Goal: Task Accomplishment & Management: Manage account settings

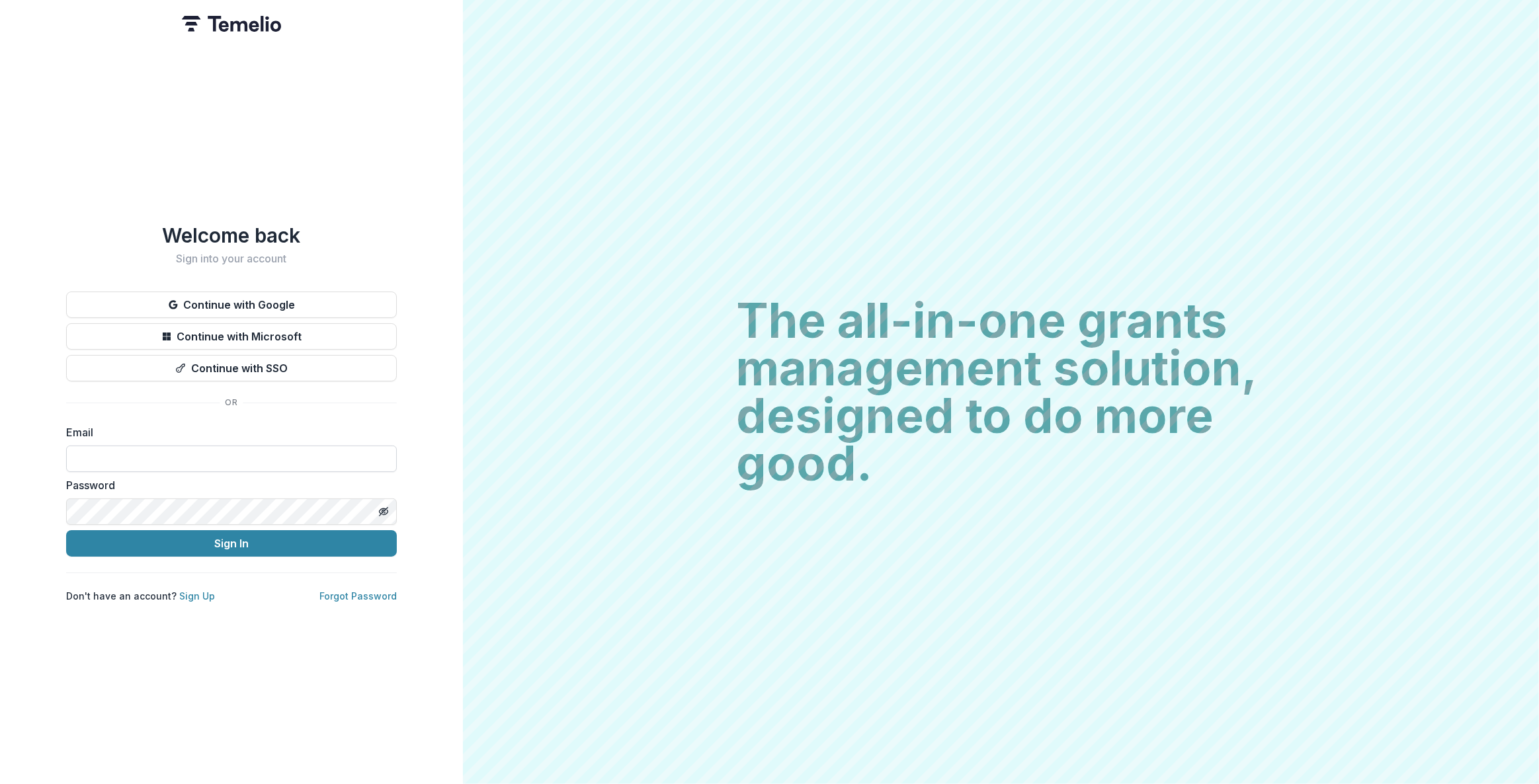
click at [170, 448] on input at bounding box center [231, 459] width 331 height 27
type input "**********"
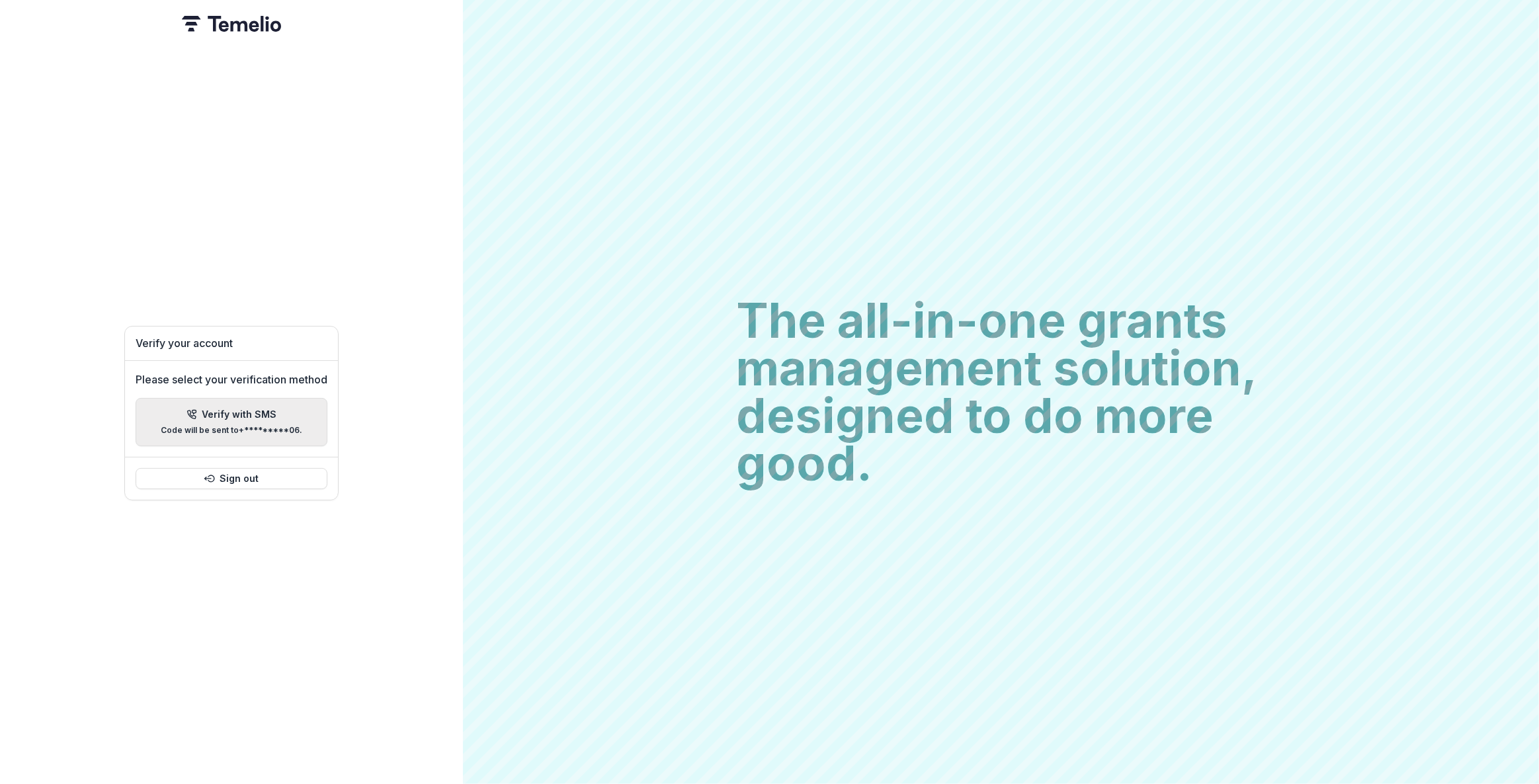
click at [257, 425] on p "Code will be sent to +*********06 ." at bounding box center [231, 430] width 142 height 9
click at [384, 362] on div "Authenticate your account We sent a 6 digit code to +*********06 . Didn't get t…" at bounding box center [231, 392] width 463 height 784
click at [137, 408] on input "Please enter your pin code" at bounding box center [136, 408] width 27 height 27
type input "*"
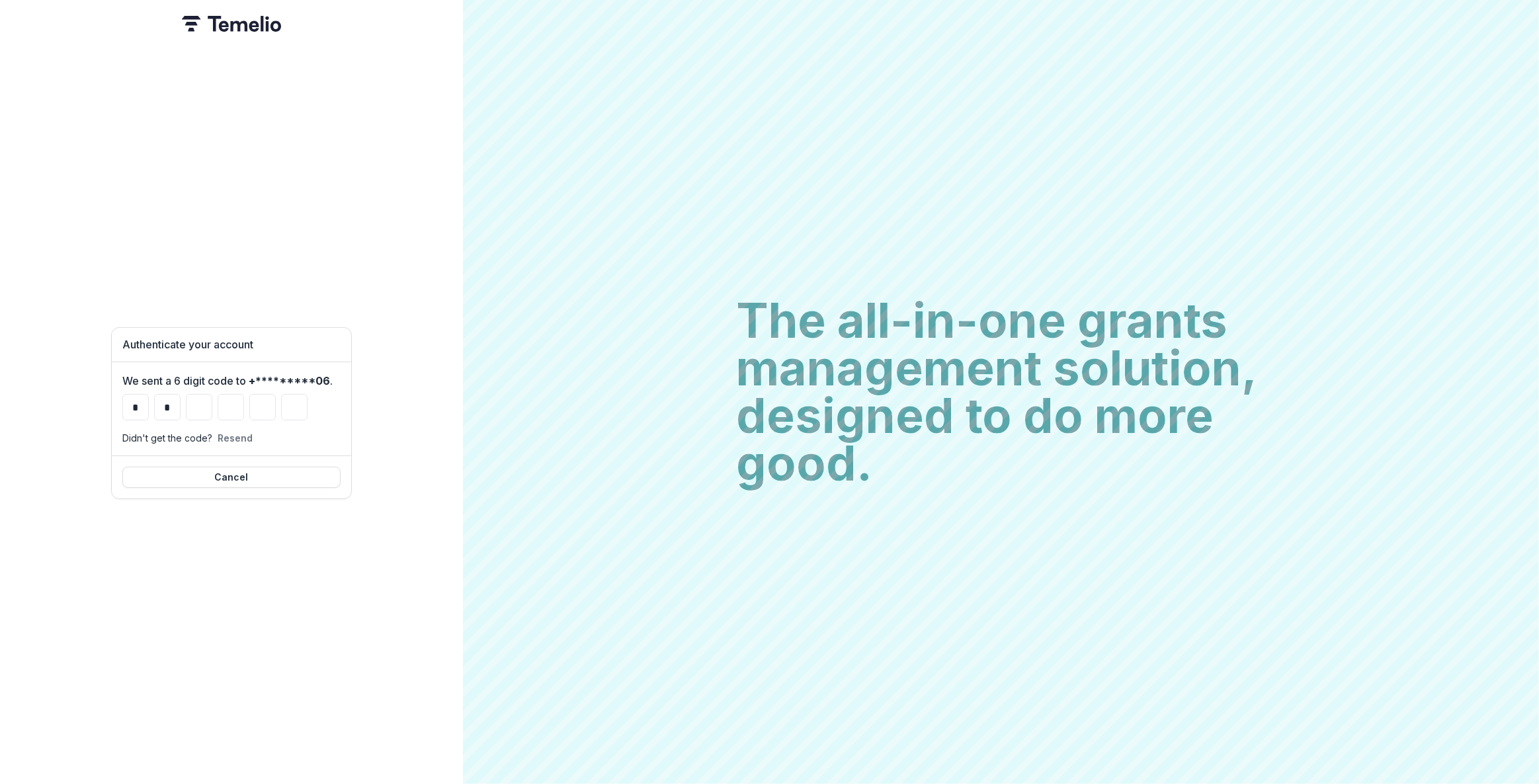
type input "*"
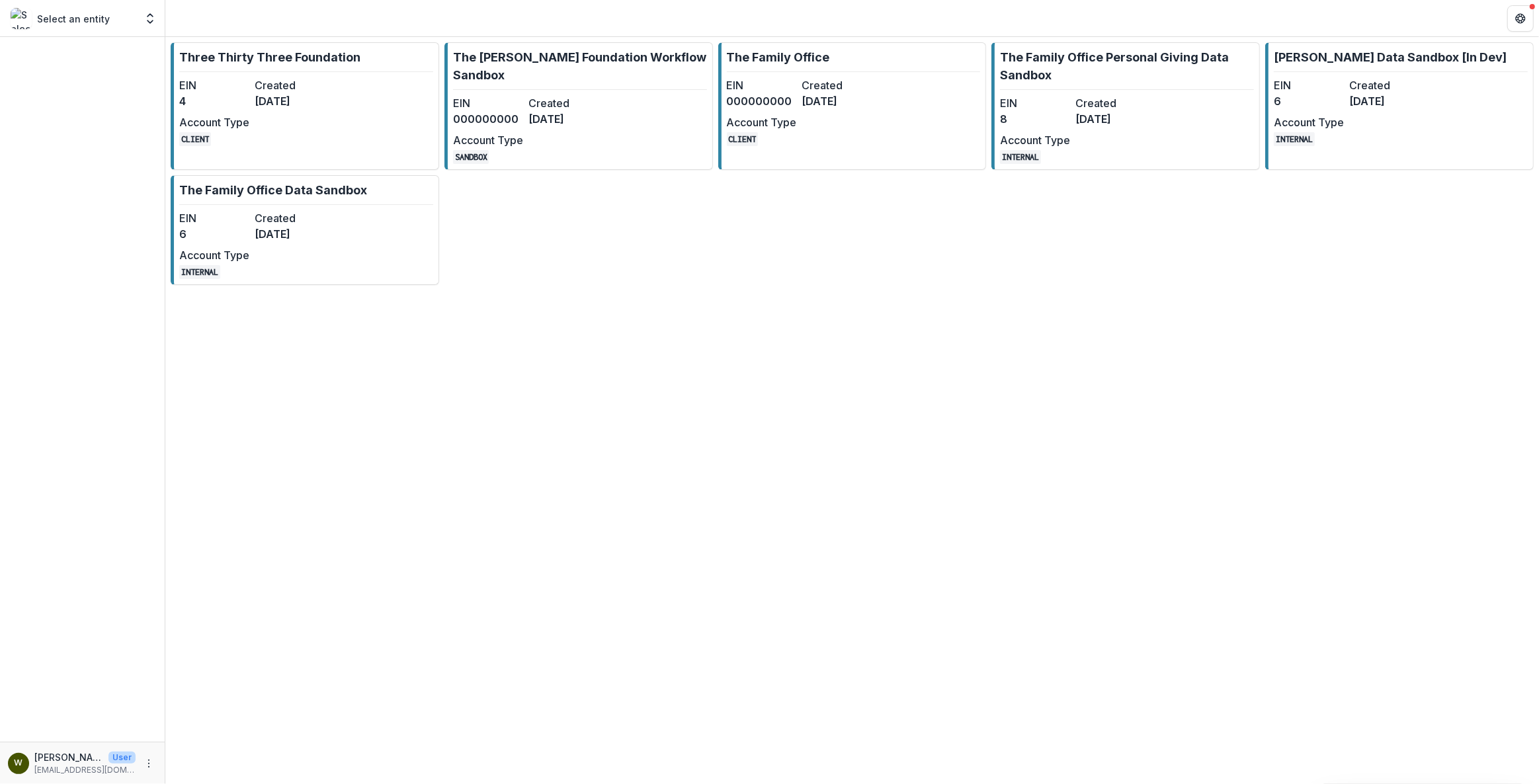
click at [835, 437] on div "Three Thirty Three Foundation EIN 4 Created [DATE] Account Type CLIENT The [PER…" at bounding box center [852, 411] width 1374 height 747
click at [1001, 337] on div "Three Thirty Three Foundation EIN 4 Created [DATE] Account Type CLIENT The [PER…" at bounding box center [852, 411] width 1374 height 747
click at [1157, 369] on div "Three Thirty Three Foundation EIN 4 Created [DATE] Account Type CLIENT The [PER…" at bounding box center [852, 411] width 1374 height 747
click at [1137, 391] on div "Three Thirty Three Foundation EIN 4 Created [DATE] Account Type CLIENT The [PER…" at bounding box center [852, 411] width 1374 height 747
click at [1146, 401] on div "Three Thirty Three Foundation EIN 4 Created [DATE] Account Type CLIENT The [PER…" at bounding box center [852, 411] width 1374 height 747
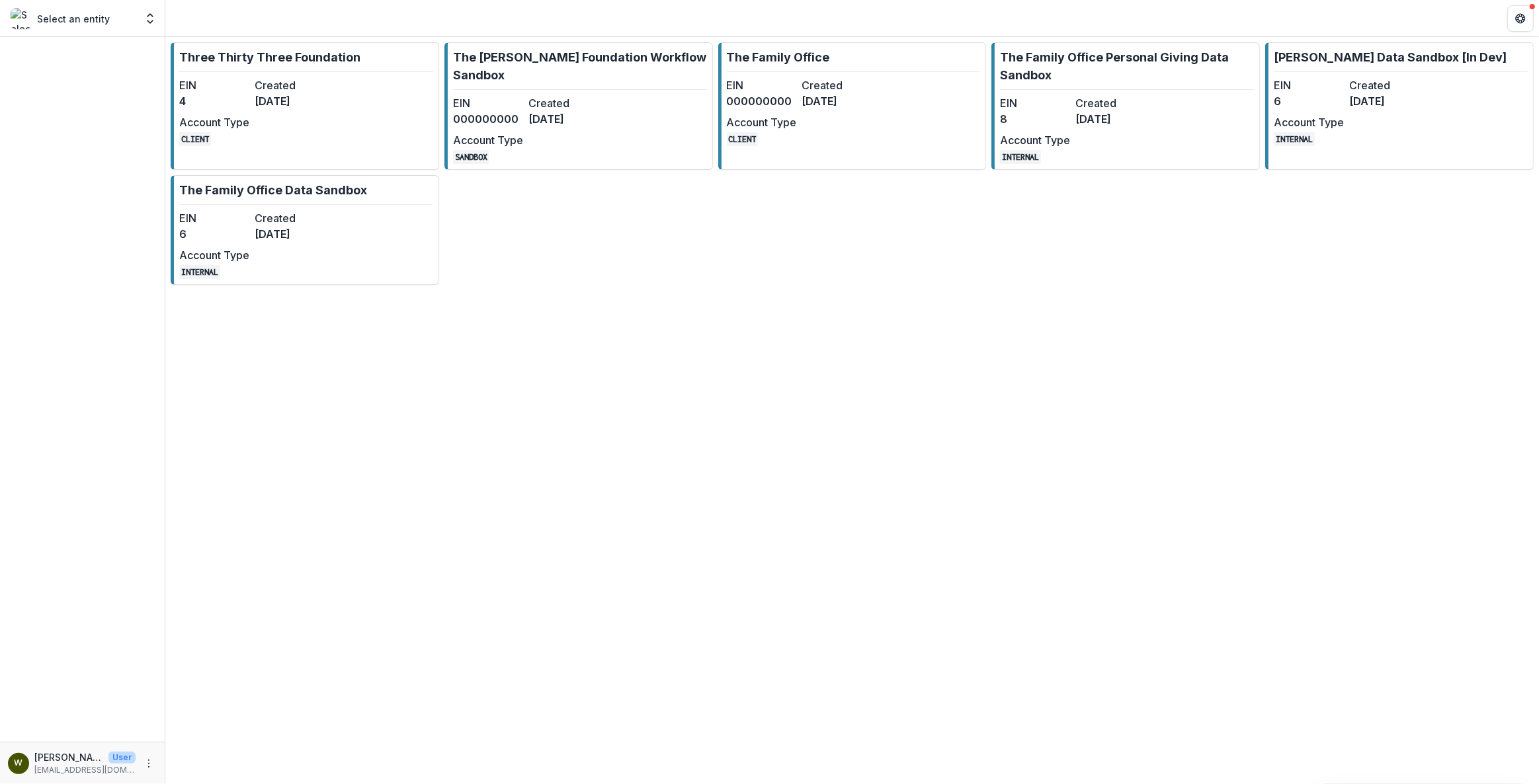
drag, startPoint x: 638, startPoint y: 436, endPoint x: 437, endPoint y: 318, distance: 233.1
click at [636, 436] on div "Three Thirty Three Foundation EIN 4 Created [DATE] Account Type CLIENT The [PER…" at bounding box center [852, 411] width 1374 height 747
click at [1203, 454] on div "Three Thirty Three Foundation EIN 4 Created [DATE] Account Type CLIENT The [PER…" at bounding box center [852, 411] width 1374 height 747
click at [1167, 463] on div "Three Thirty Three Foundation EIN 4 Created [DATE] Account Type CLIENT The [PER…" at bounding box center [852, 411] width 1374 height 747
click at [802, 424] on div "Three Thirty Three Foundation EIN 4 Created [DATE] Account Type CLIENT The [PER…" at bounding box center [852, 411] width 1374 height 747
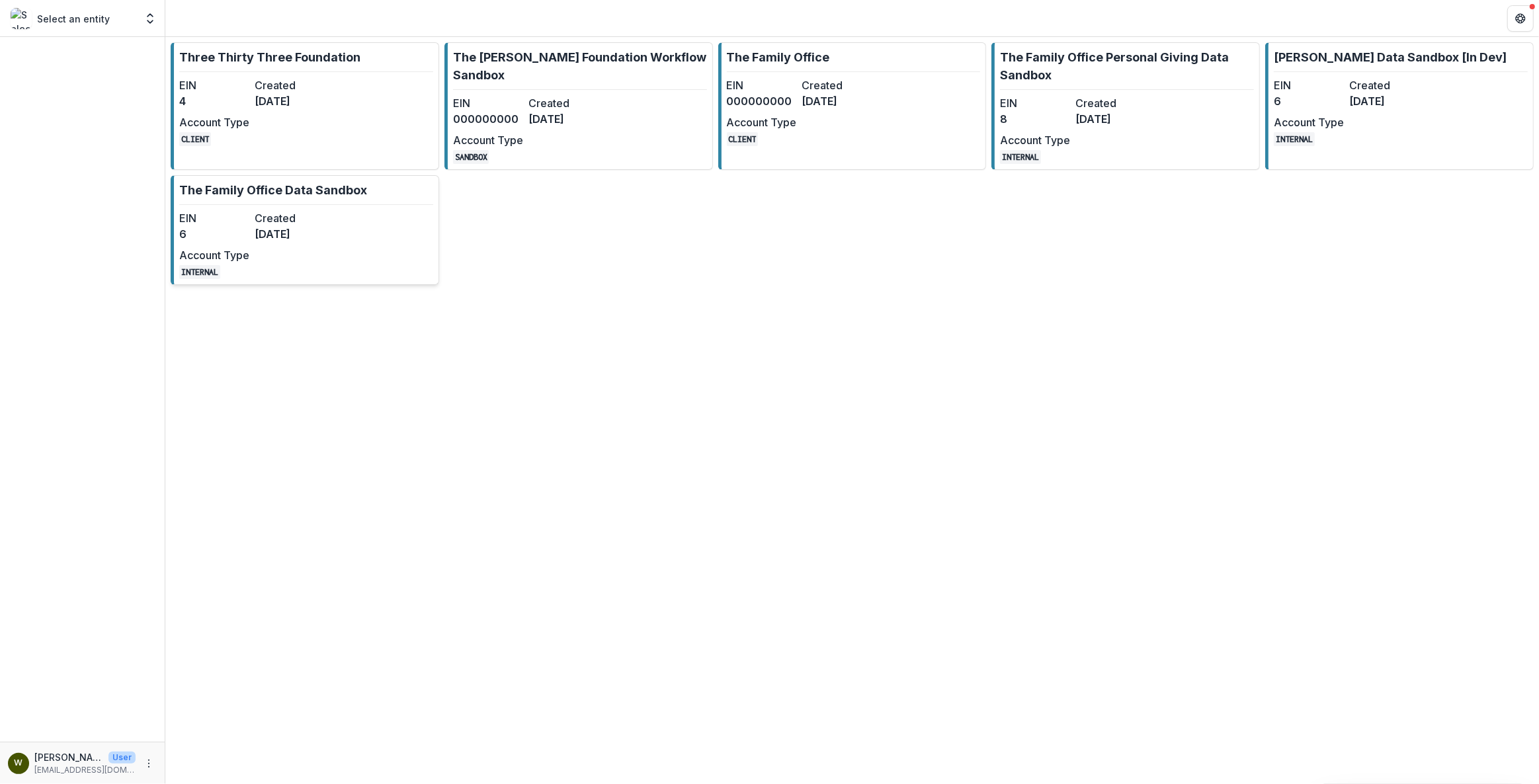
click at [330, 247] on link "The Family Office Data Sandbox EIN 6 Created [DATE] Account Type INTERNAL" at bounding box center [304, 229] width 269 height 110
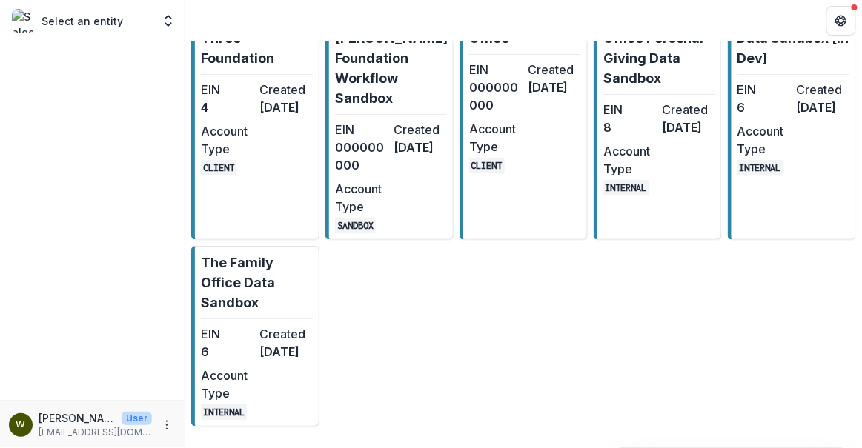
scroll to position [79, 0]
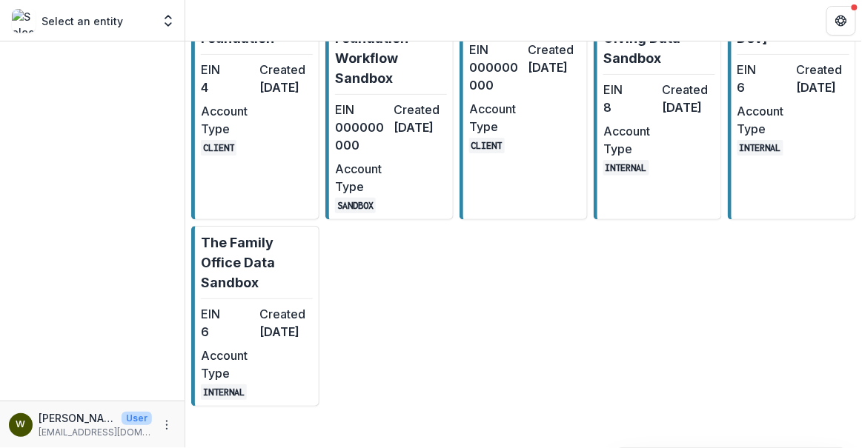
drag, startPoint x: 672, startPoint y: 377, endPoint x: 649, endPoint y: 368, distance: 23.7
click at [672, 377] on div "Three Thirty Three Foundation EIN 4 Created [DATE] Account Type CLIENT The [PER…" at bounding box center [523, 194] width 677 height 437
click at [232, 251] on p "The Family Office Data Sandbox" at bounding box center [257, 263] width 112 height 60
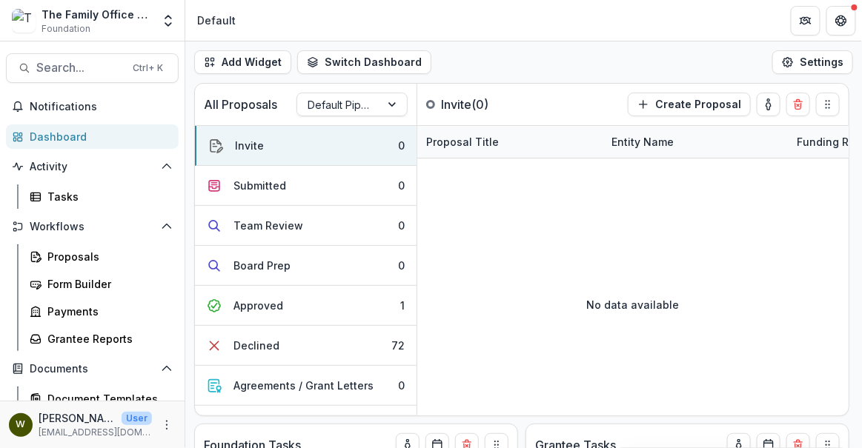
scroll to position [212, 0]
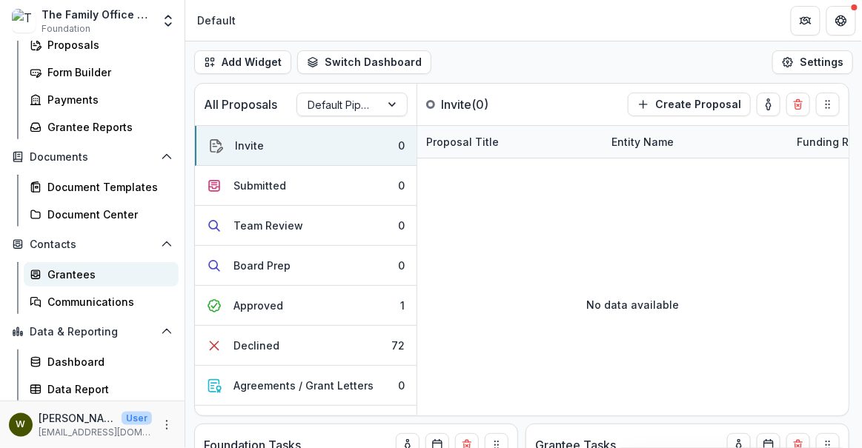
click at [60, 275] on div "Grantees" at bounding box center [106, 275] width 119 height 16
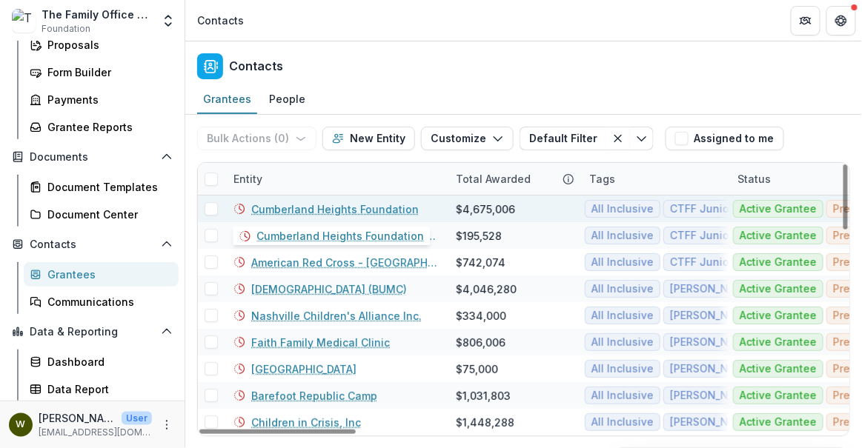
click at [341, 205] on link "Cumberland Heights Foundation" at bounding box center [335, 210] width 168 height 16
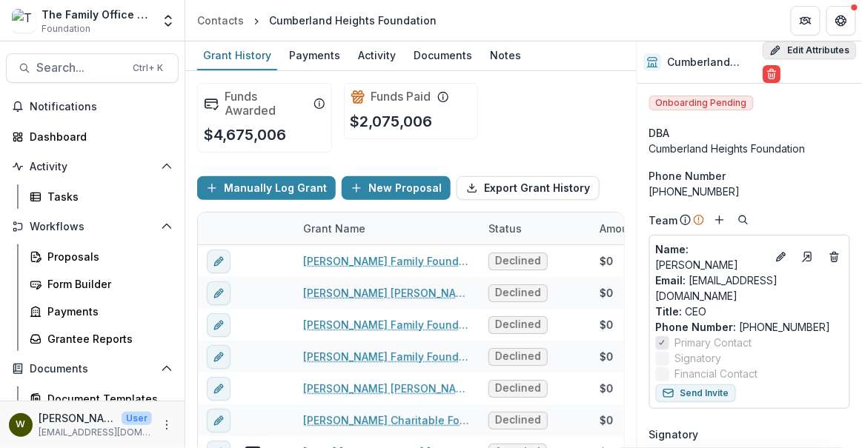
click at [779, 53] on button "Edit Attributes" at bounding box center [809, 51] width 93 height 18
select select
select select "**********"
type input "**********"
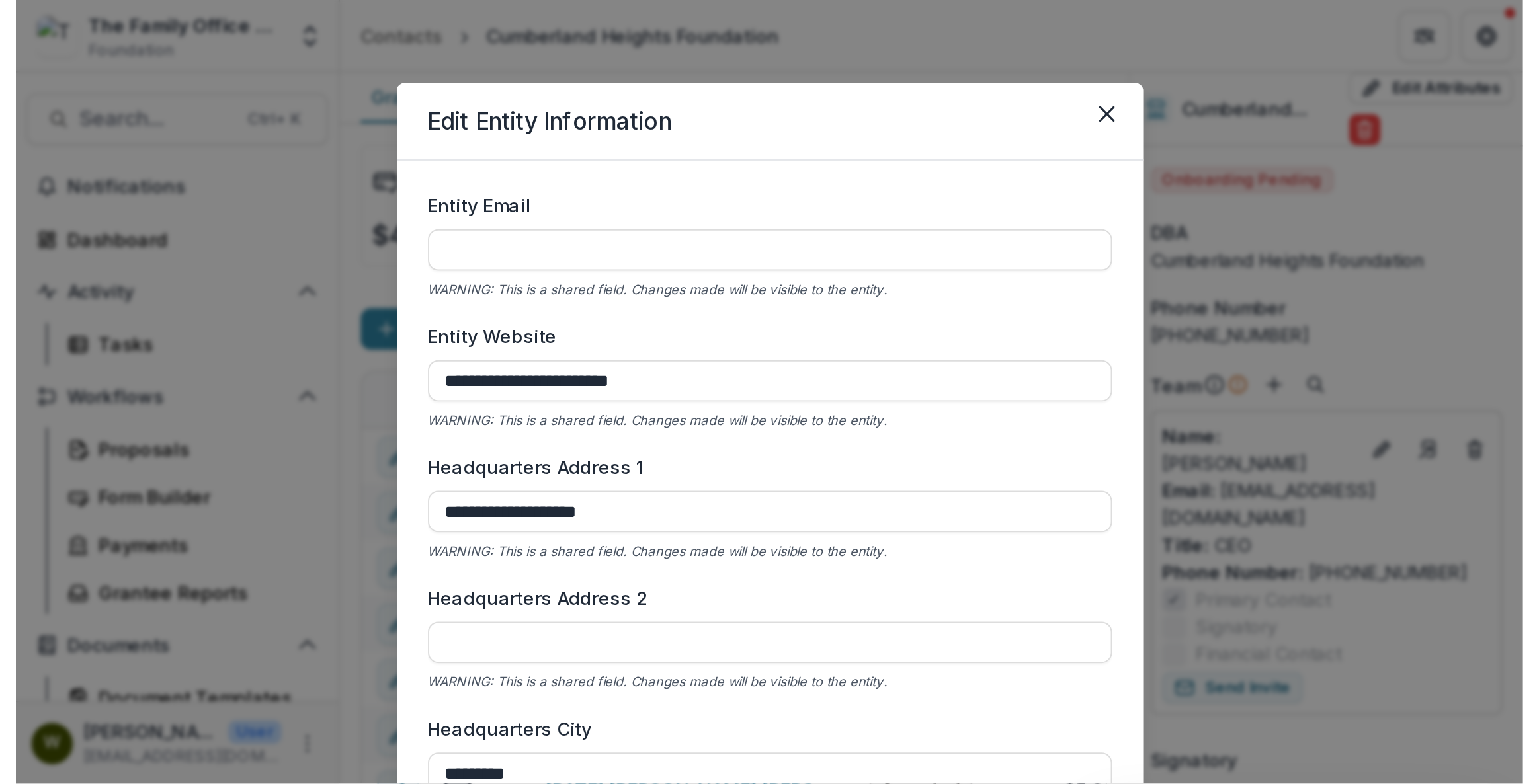
scroll to position [541, 0]
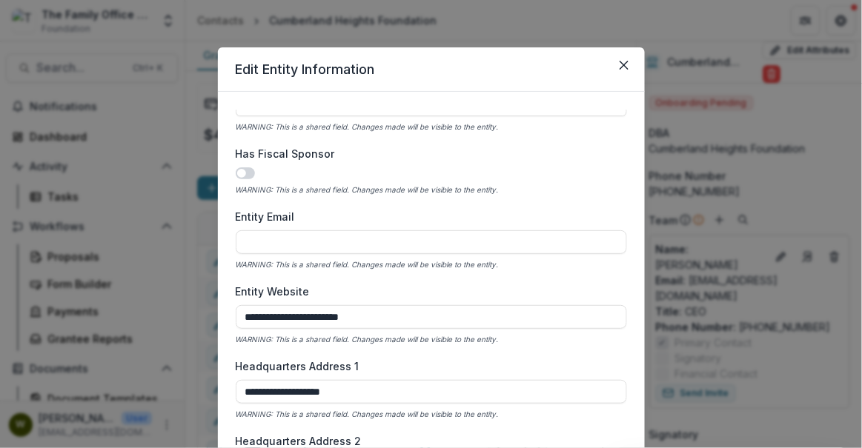
click at [447, 279] on div "**********" at bounding box center [431, 295] width 391 height 371
click at [620, 66] on icon "Close" at bounding box center [624, 65] width 9 height 9
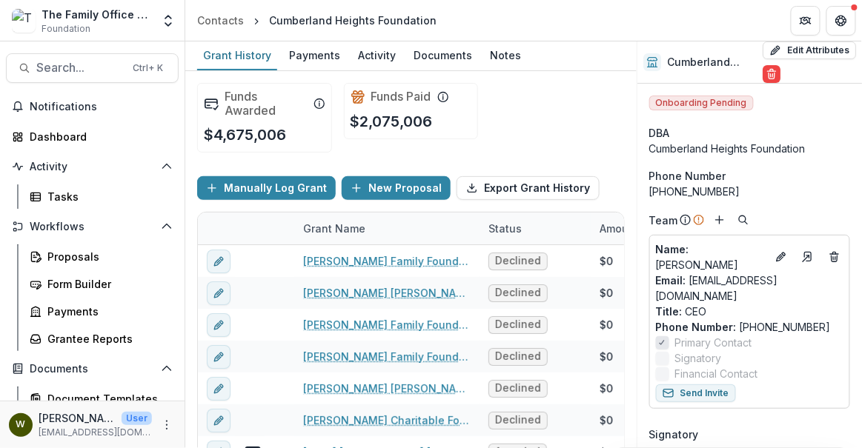
drag, startPoint x: 549, startPoint y: 17, endPoint x: 555, endPoint y: 43, distance: 26.6
click at [549, 17] on header "Contacts Cumberland Heights Foundation" at bounding box center [523, 20] width 677 height 41
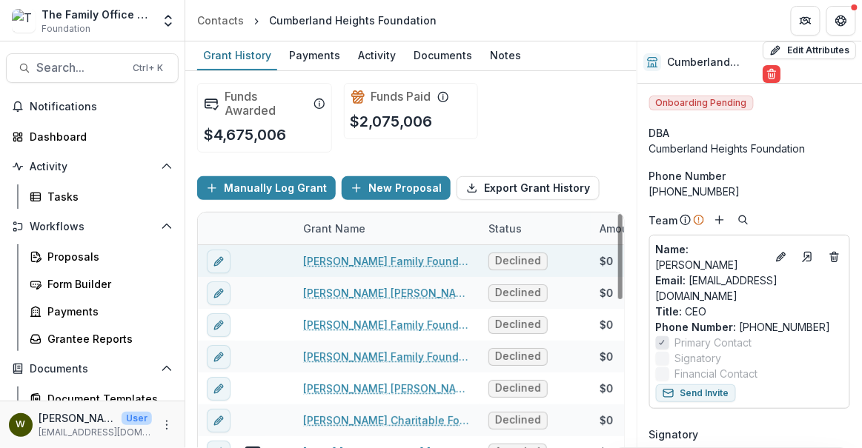
click at [389, 262] on link "[PERSON_NAME] Family Foundation Cumberland Heights Foundation" at bounding box center [387, 262] width 168 height 16
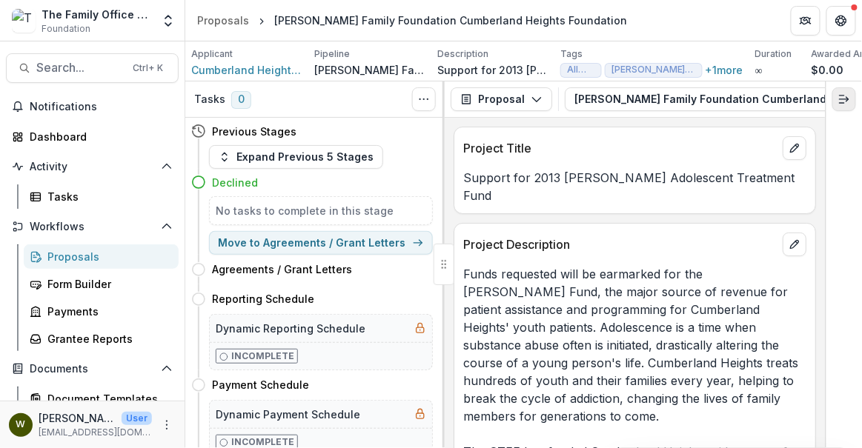
click at [850, 99] on icon "Expand right" at bounding box center [844, 99] width 12 height 12
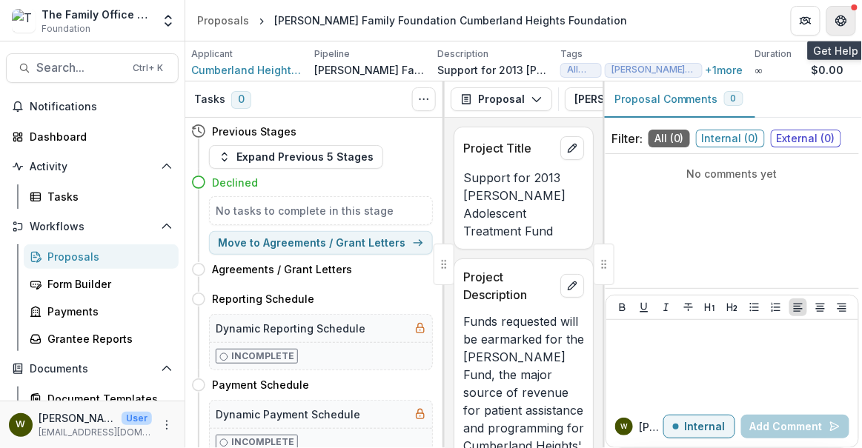
click at [841, 23] on icon "Get Help" at bounding box center [842, 24] width 4 height 3
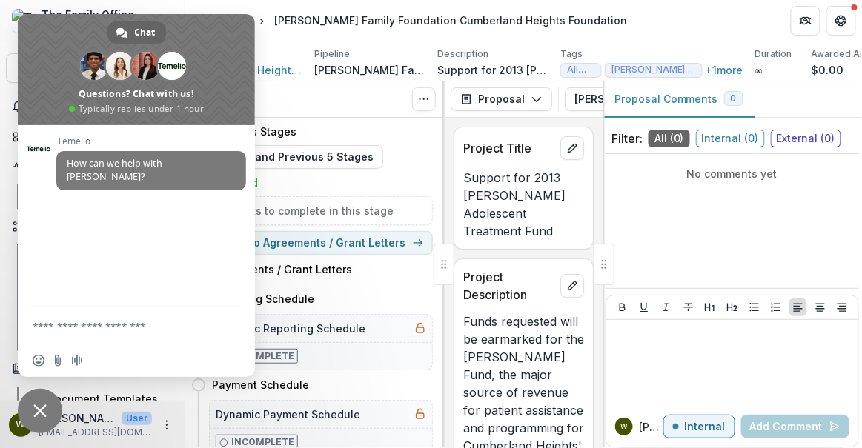
click at [31, 391] on span "Close chat" at bounding box center [40, 411] width 44 height 44
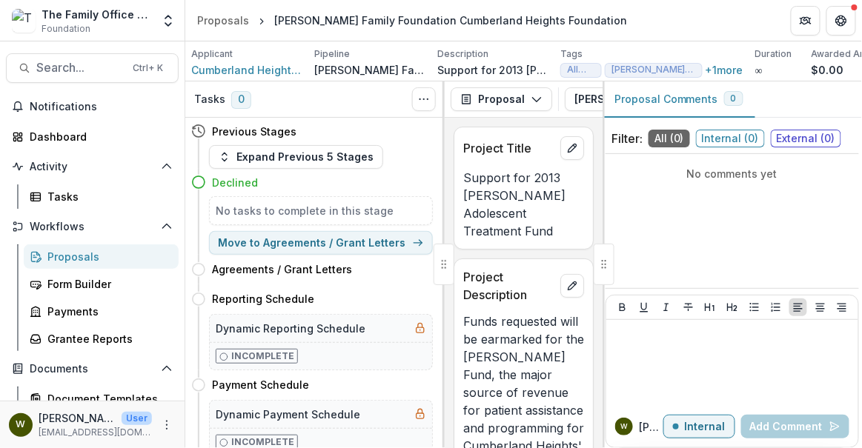
click at [689, 9] on header "Proposals [PERSON_NAME] Family Foundation Cumberland Heights Foundation" at bounding box center [523, 20] width 677 height 41
click at [835, 31] on button "Get Help" at bounding box center [842, 21] width 30 height 30
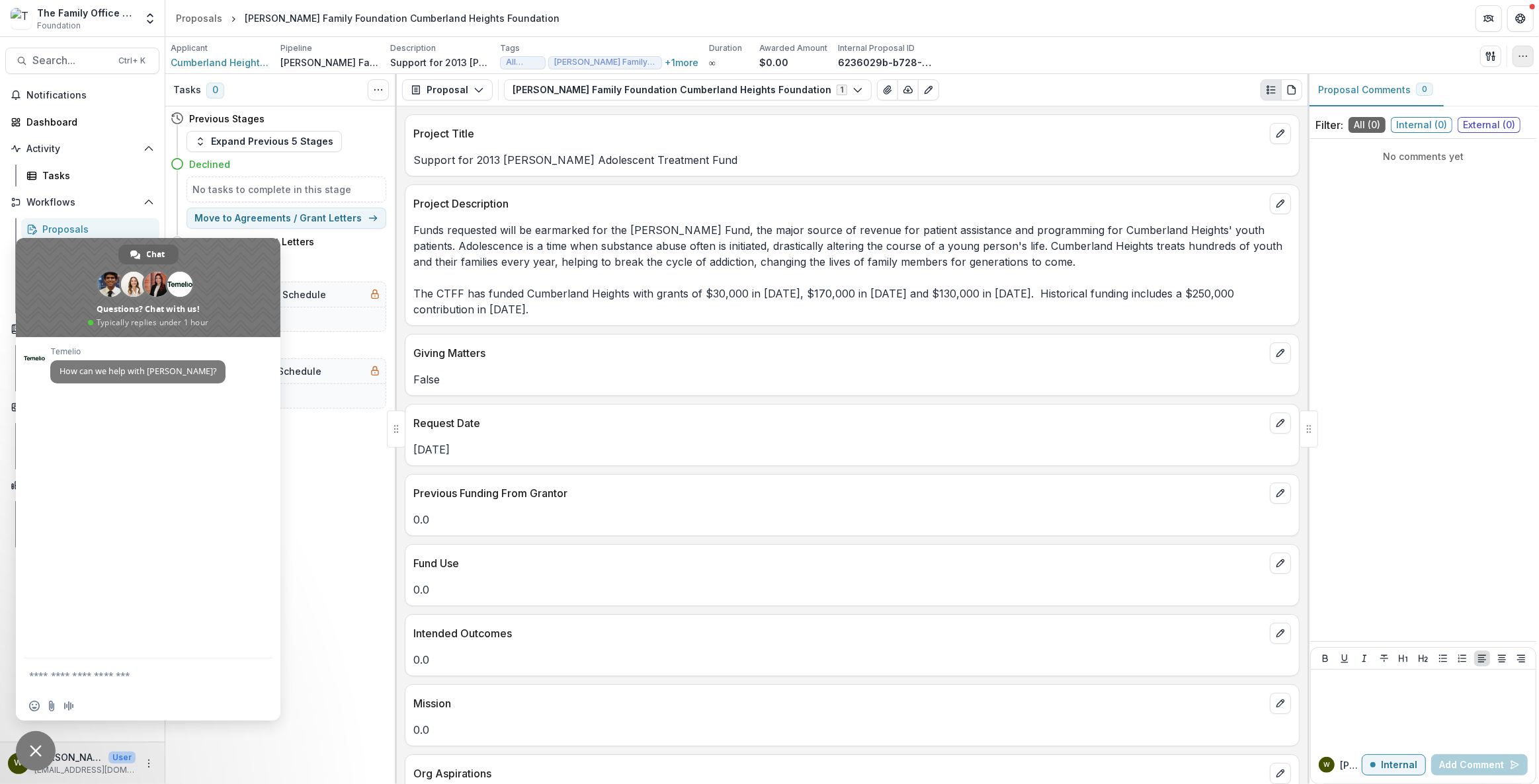
click at [768, 59] on icon "button" at bounding box center [1523, 56] width 11 height 11
click at [768, 81] on button "Edit Attributes" at bounding box center [1460, 86] width 142 height 21
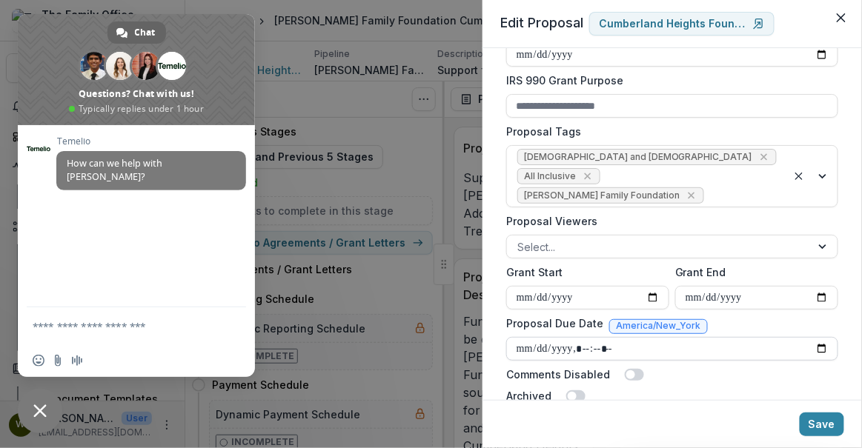
scroll to position [592, 0]
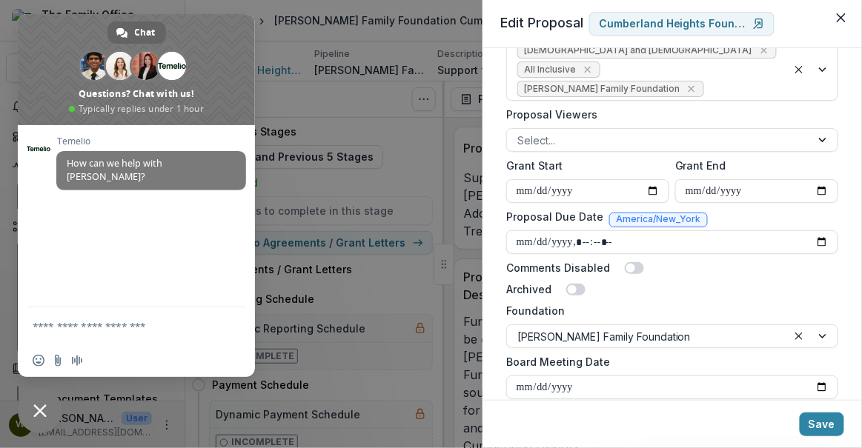
click at [723, 282] on div "Archived" at bounding box center [672, 290] width 332 height 16
drag, startPoint x: 586, startPoint y: 284, endPoint x: 491, endPoint y: 296, distance: 94.9
click at [491, 294] on div "**********" at bounding box center [673, 224] width 380 height 352
click at [699, 282] on div "Archived" at bounding box center [672, 290] width 332 height 16
click at [703, 282] on div "Archived" at bounding box center [672, 290] width 332 height 16
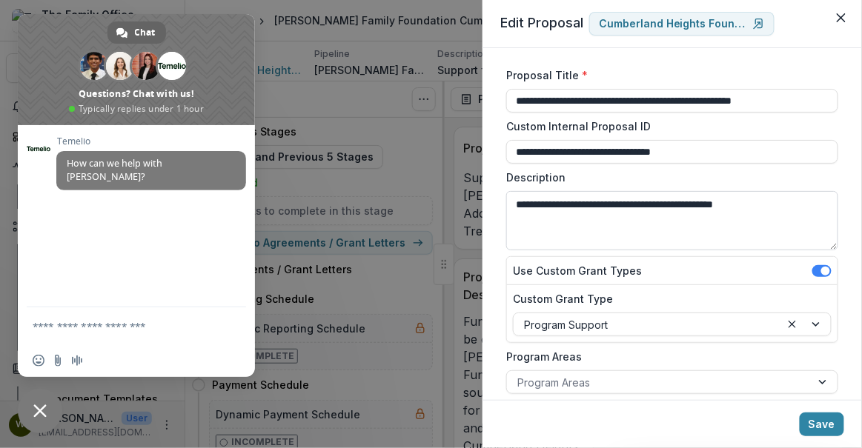
scroll to position [0, 0]
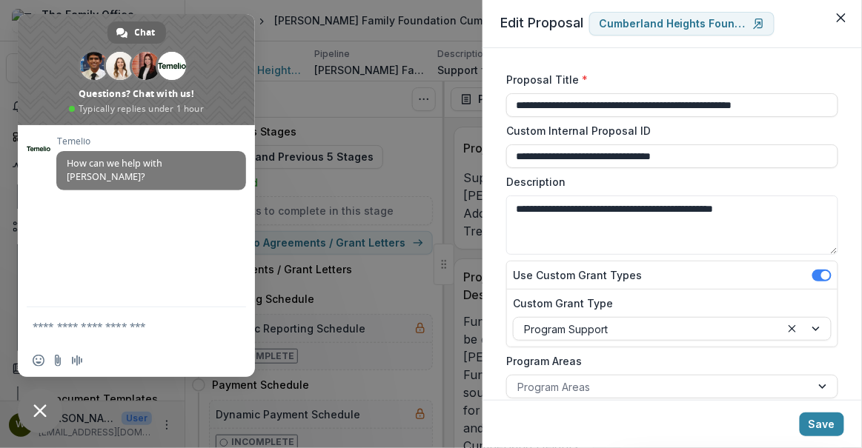
click at [53, 403] on span "Close chat" at bounding box center [40, 411] width 44 height 44
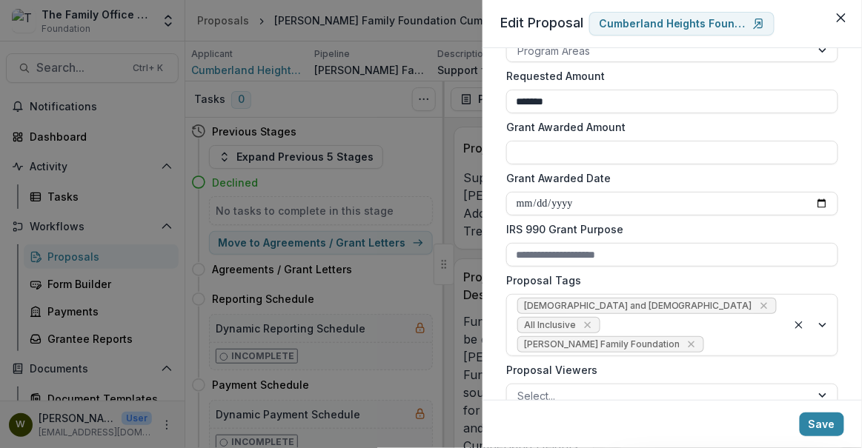
scroll to position [592, 0]
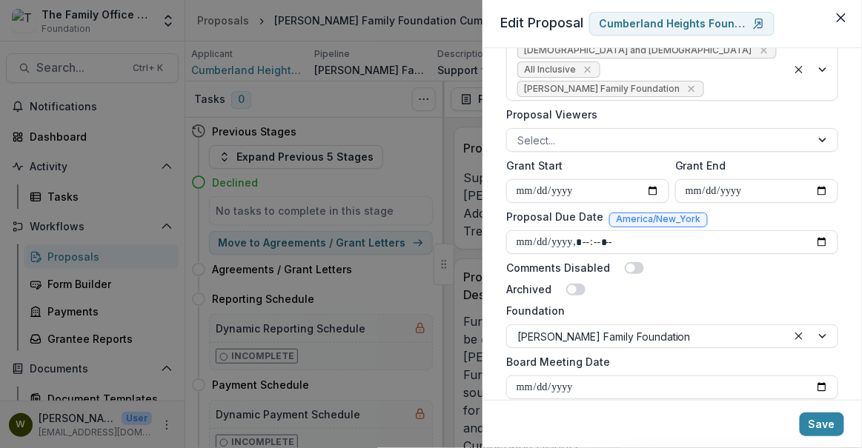
click at [754, 282] on div "Archived" at bounding box center [672, 290] width 332 height 16
click at [712, 282] on div "Archived" at bounding box center [672, 290] width 332 height 16
